Goal: Information Seeking & Learning: Learn about a topic

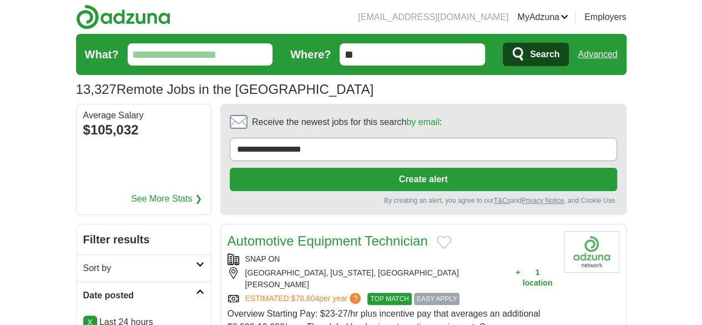
click at [177, 62] on input "What?" at bounding box center [200, 54] width 145 height 22
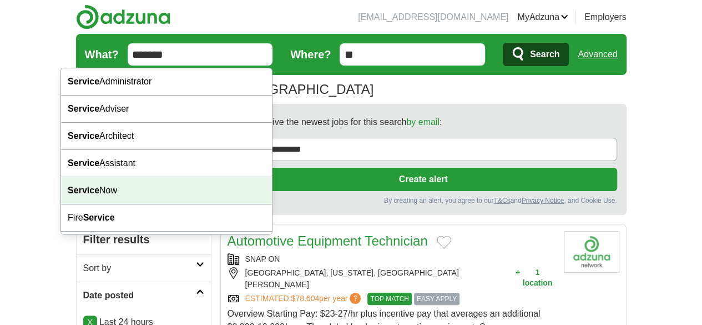
click at [158, 180] on div "Service Now" at bounding box center [166, 190] width 211 height 27
type input "**********"
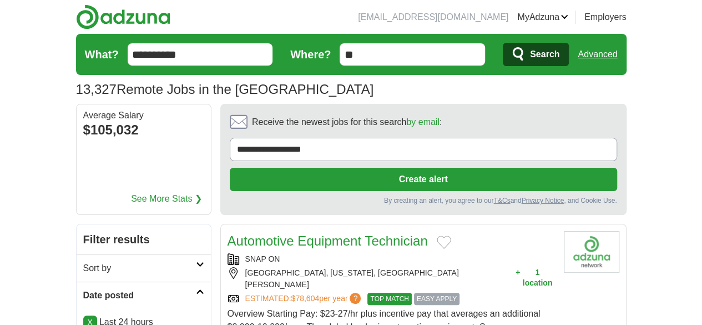
click at [569, 64] on button "Search" at bounding box center [536, 54] width 66 height 23
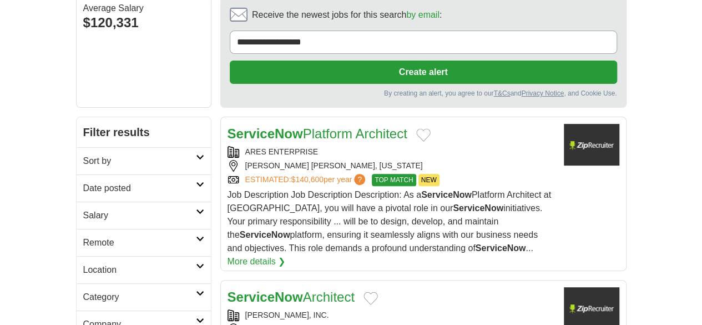
scroll to position [111, 0]
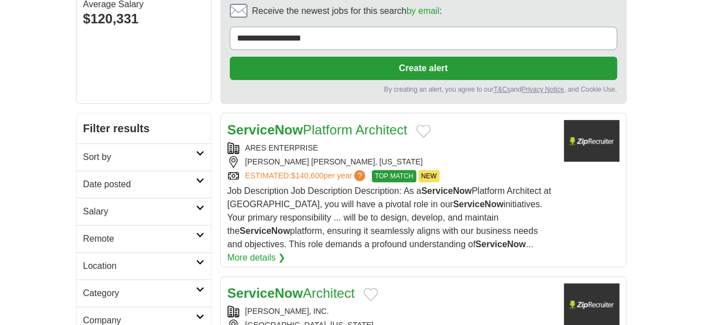
click at [110, 232] on h2 "Remote" at bounding box center [139, 238] width 113 height 13
click at [83, 260] on link "Remote jobs" at bounding box center [108, 264] width 50 height 9
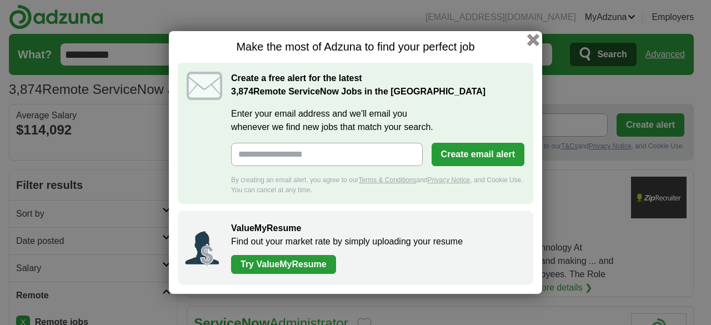
click at [537, 38] on button "button" at bounding box center [533, 40] width 12 height 12
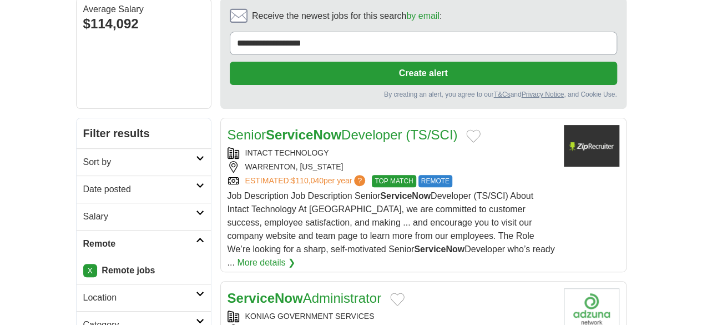
scroll to position [111, 0]
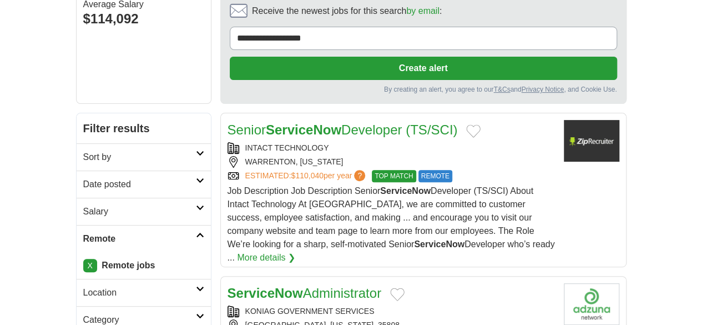
click at [88, 178] on h2 "Date posted" at bounding box center [139, 184] width 113 height 13
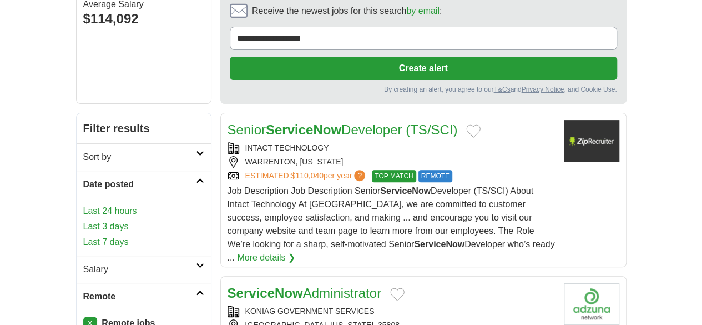
click at [83, 204] on link "Last 24 hours" at bounding box center [143, 210] width 121 height 13
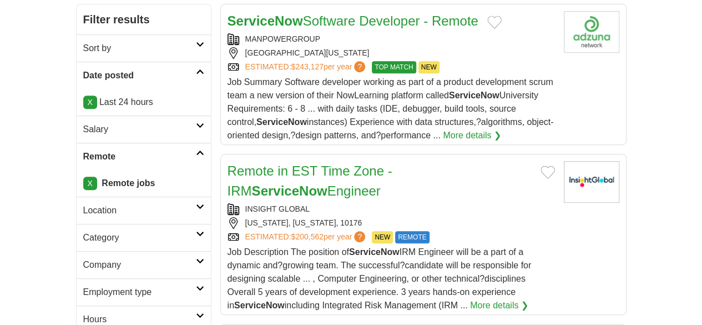
scroll to position [56, 0]
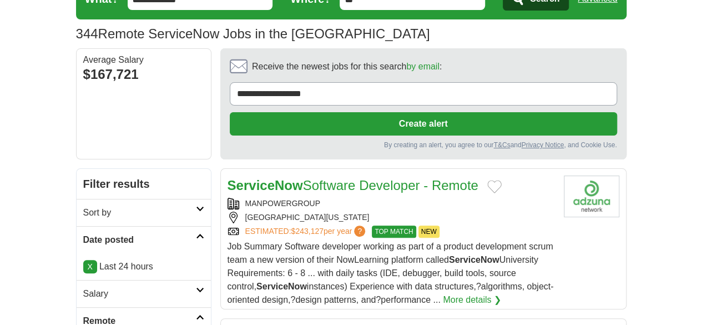
click at [518, 175] on div "ServiceNow Software Developer - Remote MANPOWERGROUP SAN FRANCISCO, CALIFORNIA,…" at bounding box center [392, 240] width 328 height 131
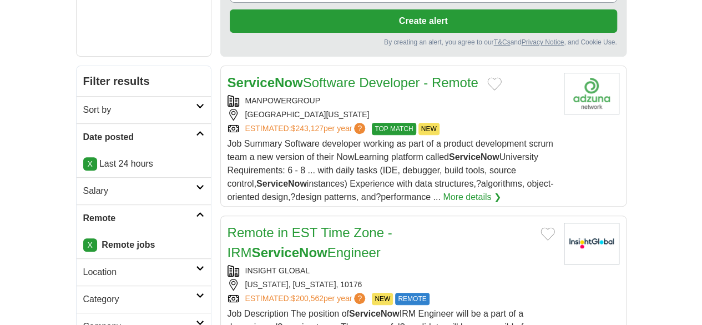
scroll to position [167, 0]
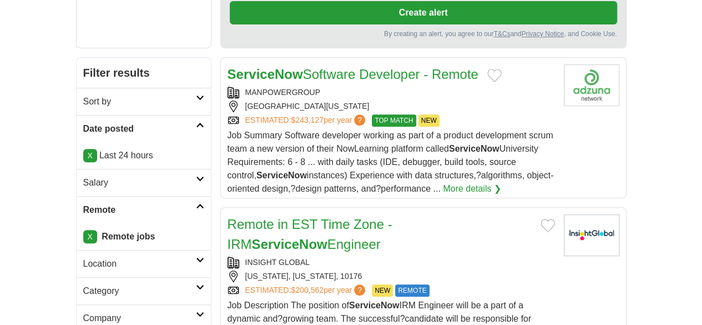
click at [328, 236] on strong "ServiceNow" at bounding box center [290, 243] width 76 height 15
